Goal: Complete application form: Complete application form

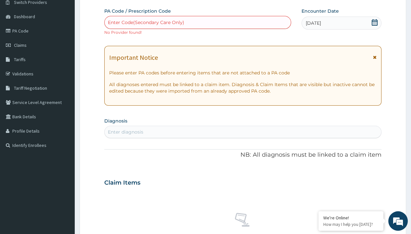
click at [125, 132] on div "Enter diagnosis" at bounding box center [125, 132] width 35 height 7
type input "prescription collected"
click at [98, 0] on form "Step 2 of 2 PA Code / Prescription Code Enter Code(Secondary Care Only) No Prov…" at bounding box center [243, 188] width 327 height 417
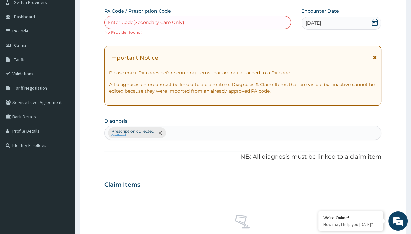
type input "procedures"
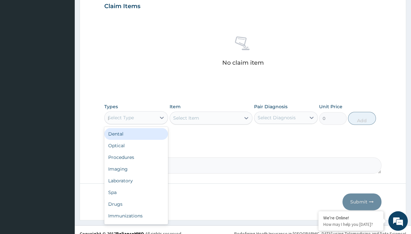
click at [136, 151] on div "Procedures" at bounding box center [136, 157] width 64 height 12
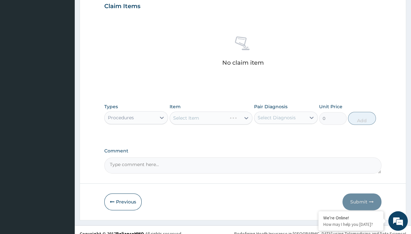
click at [186, 117] on div "Select Item" at bounding box center [186, 118] width 26 height 7
type input "service fee"
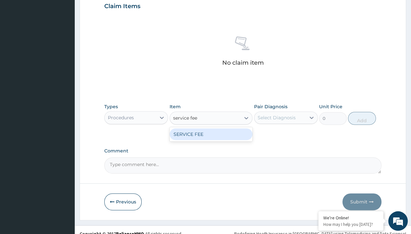
click at [211, 133] on div "SERVICE FEE" at bounding box center [211, 134] width 83 height 12
type input "100"
type input "prescription collected"
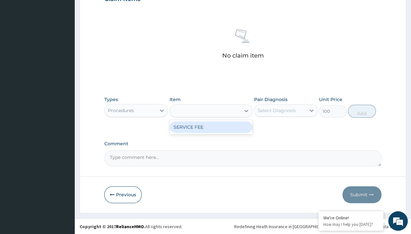
click at [362, 111] on button "Add" at bounding box center [362, 111] width 28 height 13
type input "0"
click at [98, 0] on form "Step 2 of 2 PA Code / Prescription Code Enter Code(Secondary Care Only) No Prov…" at bounding box center [243, 4] width 327 height 418
click at [121, 110] on div "Procedures" at bounding box center [121, 110] width 26 height 7
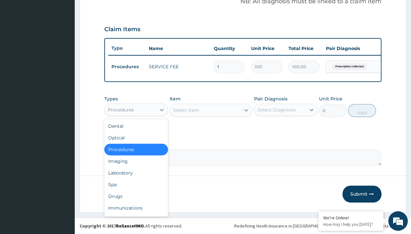
scroll to position [213, 0]
type input "drugs"
click at [136, 190] on div "Drugs" at bounding box center [136, 196] width 64 height 12
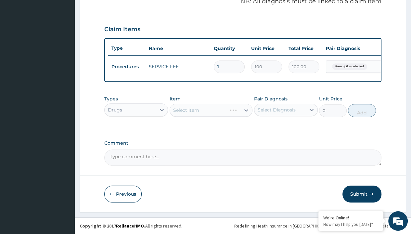
click at [186, 110] on div "Select Item" at bounding box center [186, 110] width 26 height 7
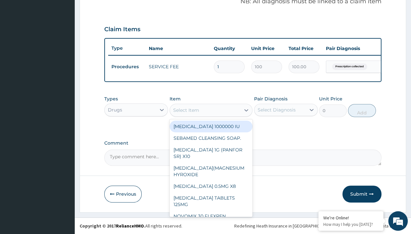
type input "[MEDICAL_DATA] 500mg tablet emzor/sach"
type input "24"
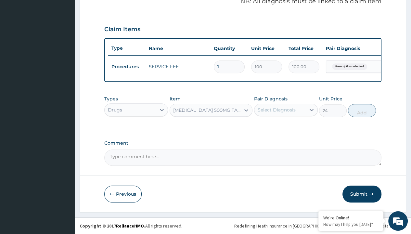
type input "prescription collected"
click at [362, 111] on button "Add" at bounding box center [362, 110] width 28 height 13
type input "0"
click at [98, 0] on form "Step 2 of 2 PA Code / Prescription Code Enter Code(Secondary Care Only) No Prov…" at bounding box center [243, 18] width 327 height 387
type input "drugs"
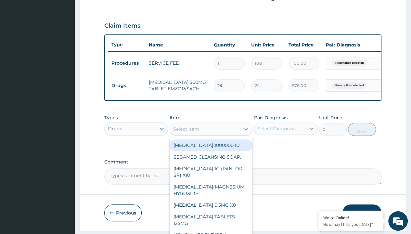
type input "[MEDICAL_DATA] 500mg (rycin x 10)/pack"
type input "440"
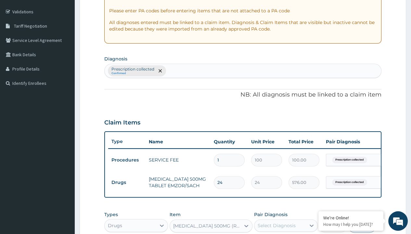
type input "prescription collected"
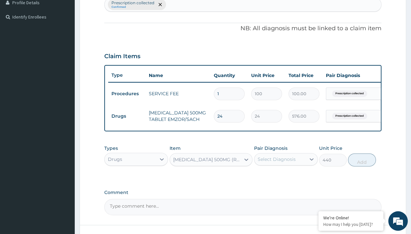
click at [362, 153] on button "Add" at bounding box center [362, 159] width 28 height 13
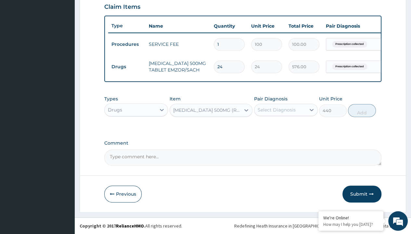
type input "0"
click at [98, 0] on form "Step 2 of 2 PA Code / Prescription Code Enter Code(Secondary Care Only) No Prov…" at bounding box center [243, 7] width 327 height 410
click at [127, 62] on td "Drugs" at bounding box center [126, 67] width 37 height 12
type input "drugs"
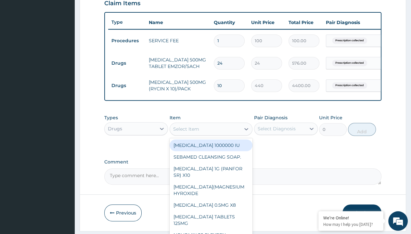
type input "tuxil-d/tuxil-n syrup/[PERSON_NAME]"
type input "1425"
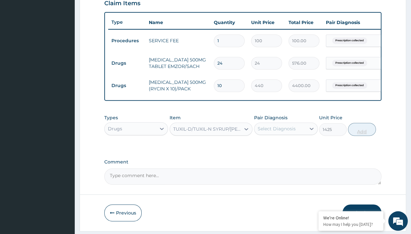
type input "prescription collected"
click at [362, 123] on button "Add" at bounding box center [362, 129] width 28 height 13
type input "0"
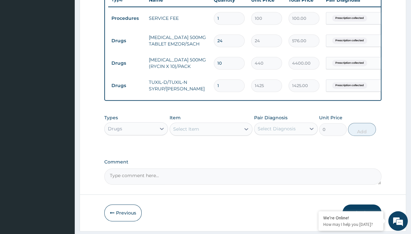
click at [362, 204] on button "Submit" at bounding box center [362, 212] width 39 height 17
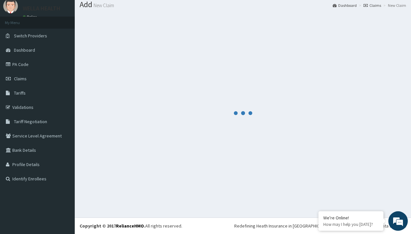
scroll to position [275, 0]
